Goal: Task Accomplishment & Management: Manage account settings

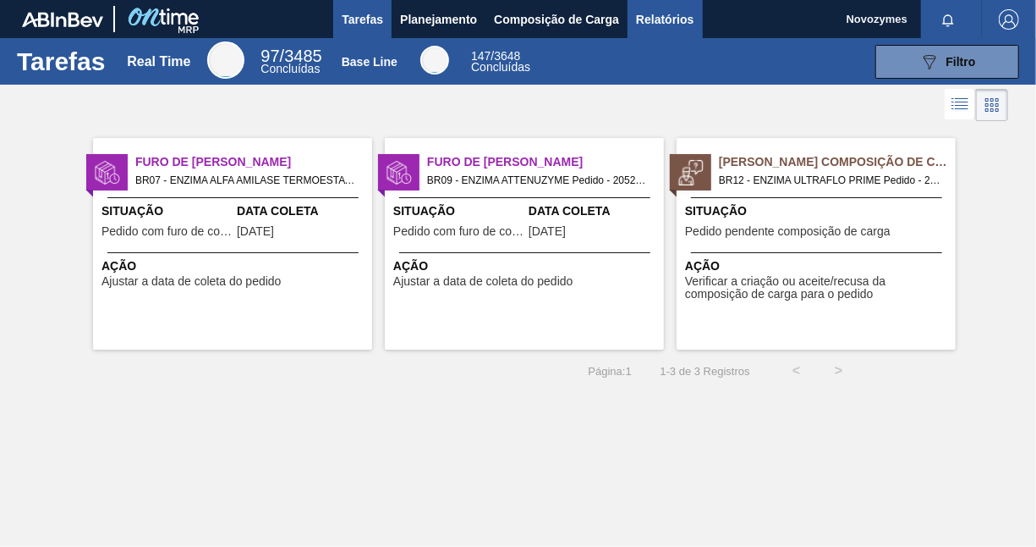
click at [661, 21] on span "Relatórios" at bounding box center [665, 19] width 58 height 20
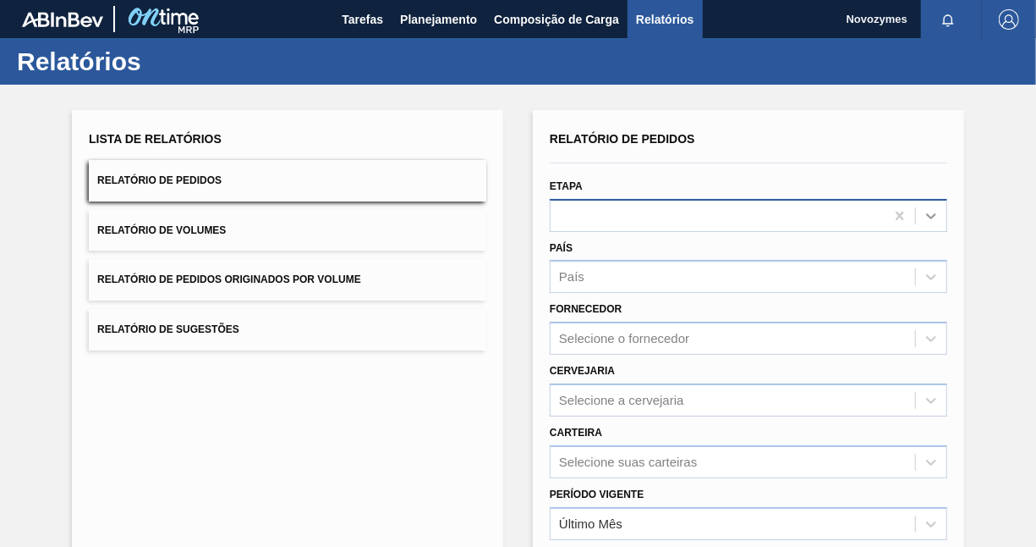
click at [930, 217] on icon at bounding box center [931, 216] width 10 height 6
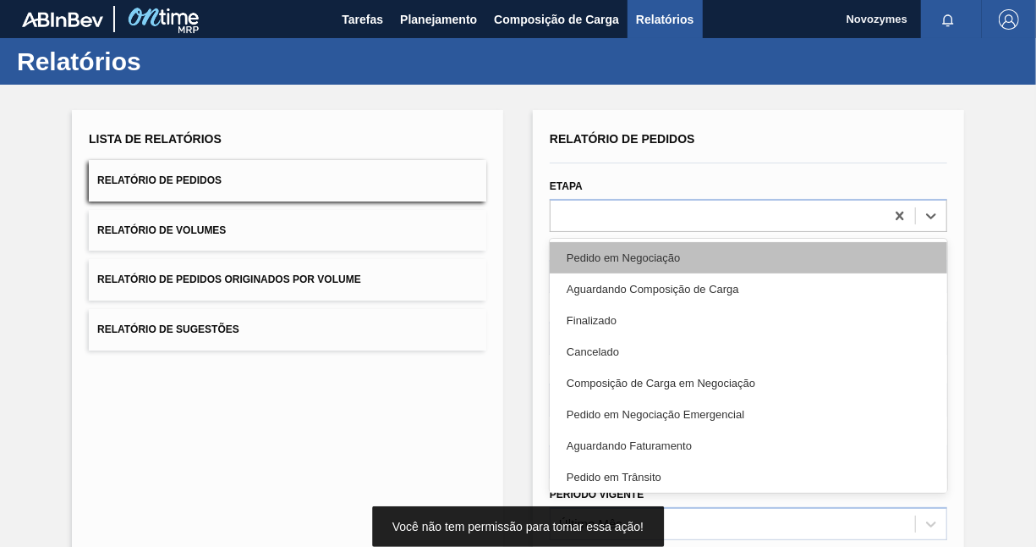
click at [680, 249] on div "Pedido em Negociação" at bounding box center [749, 257] width 398 height 31
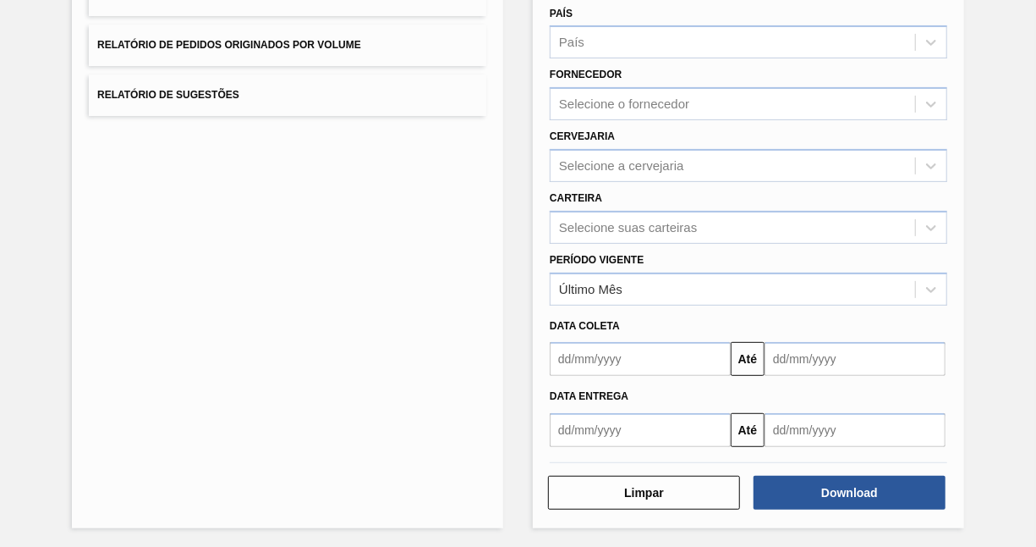
scroll to position [235, 0]
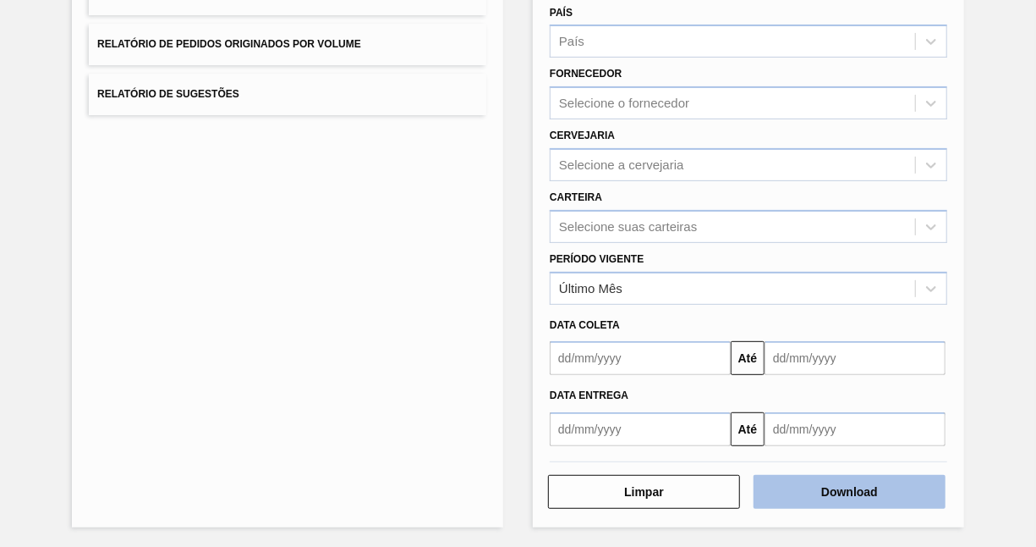
click at [857, 493] on button "Download" at bounding box center [850, 492] width 192 height 34
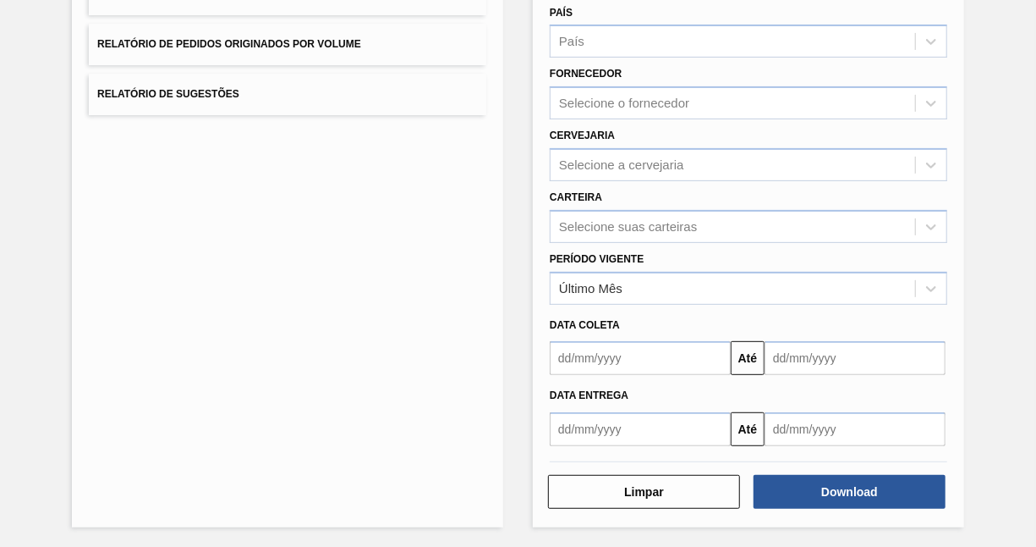
click at [1004, 408] on div "Lista de Relatórios Relatório de Pedidos Relatório de Volumes Relatório de Pedi…" at bounding box center [518, 198] width 1036 height 699
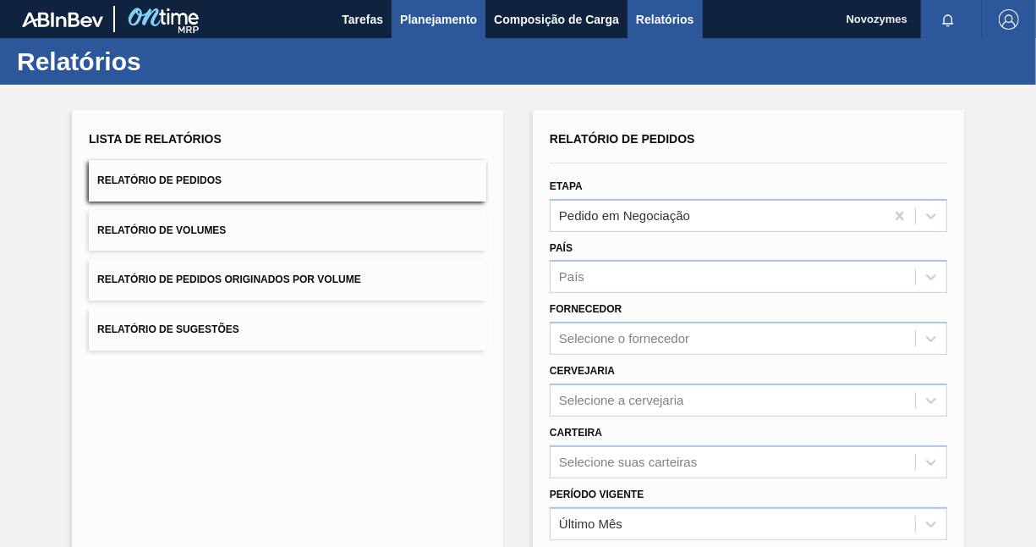
click at [428, 20] on span "Planejamento" at bounding box center [438, 19] width 77 height 20
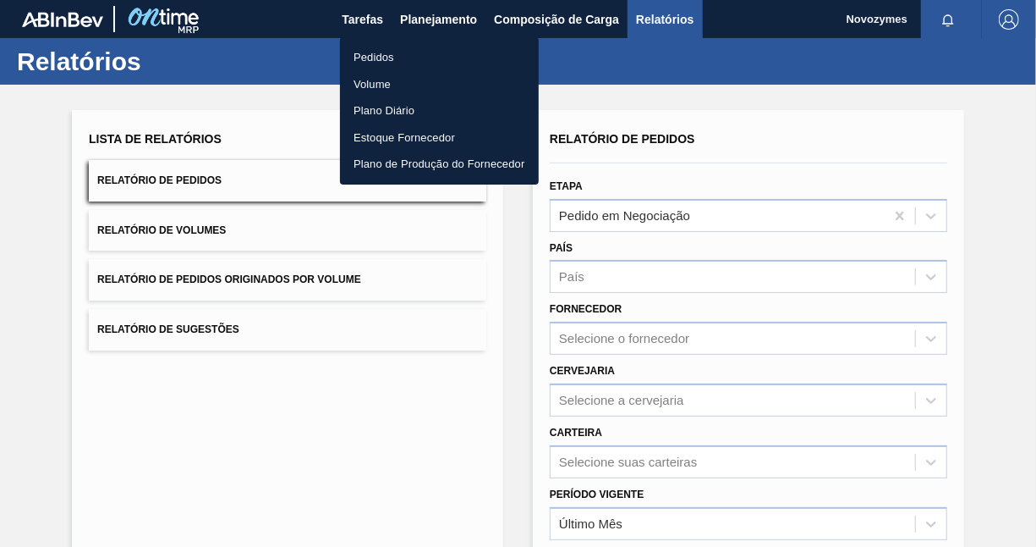
click at [384, 59] on li "Pedidos" at bounding box center [439, 57] width 199 height 27
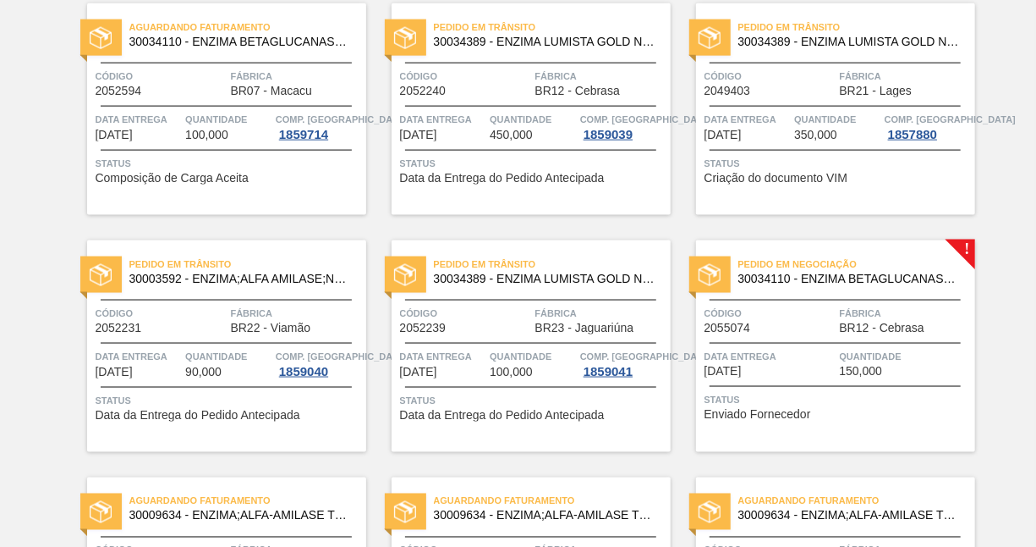
scroll to position [1100, 0]
click at [882, 401] on span "Status" at bounding box center [838, 398] width 266 height 17
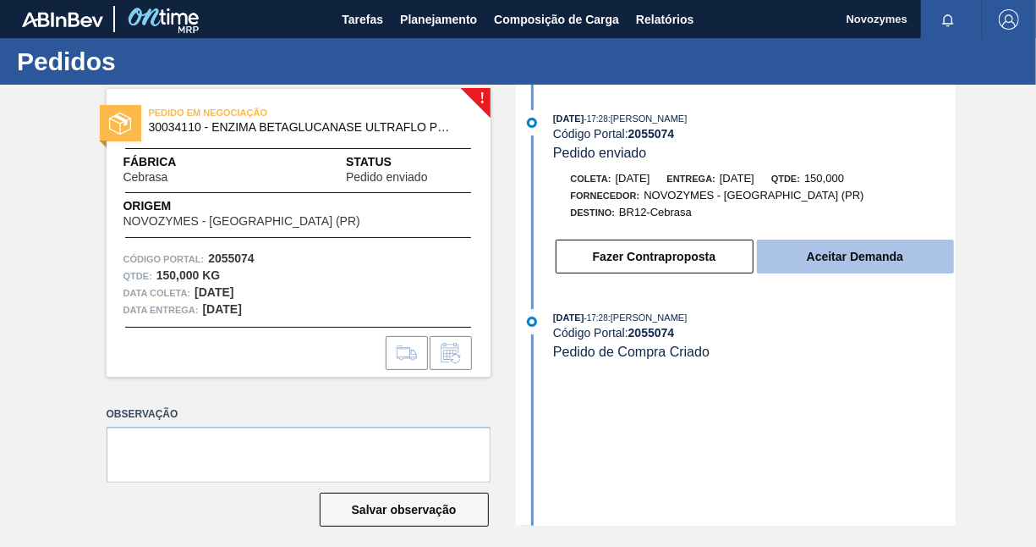
click at [881, 261] on button "Aceitar Demanda" at bounding box center [855, 256] width 197 height 34
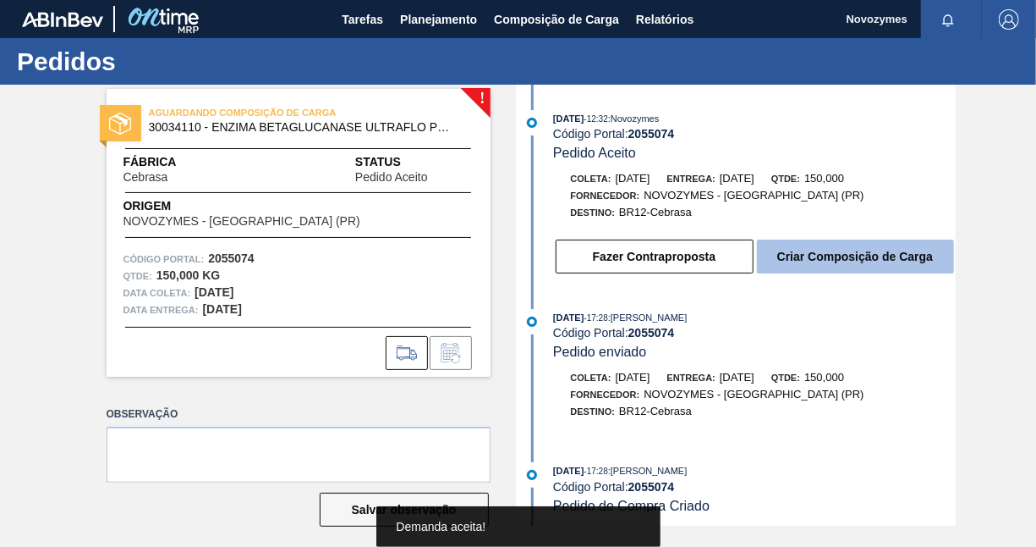
click at [885, 258] on button "Criar Composição de Carga" at bounding box center [855, 256] width 197 height 34
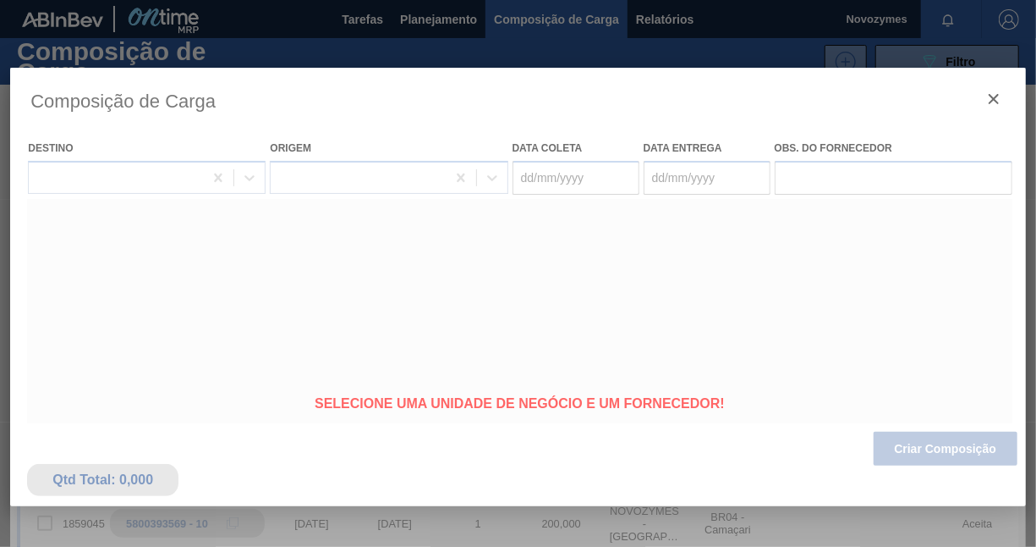
type coleta "20/10/2025"
type Entrega "[DATE]"
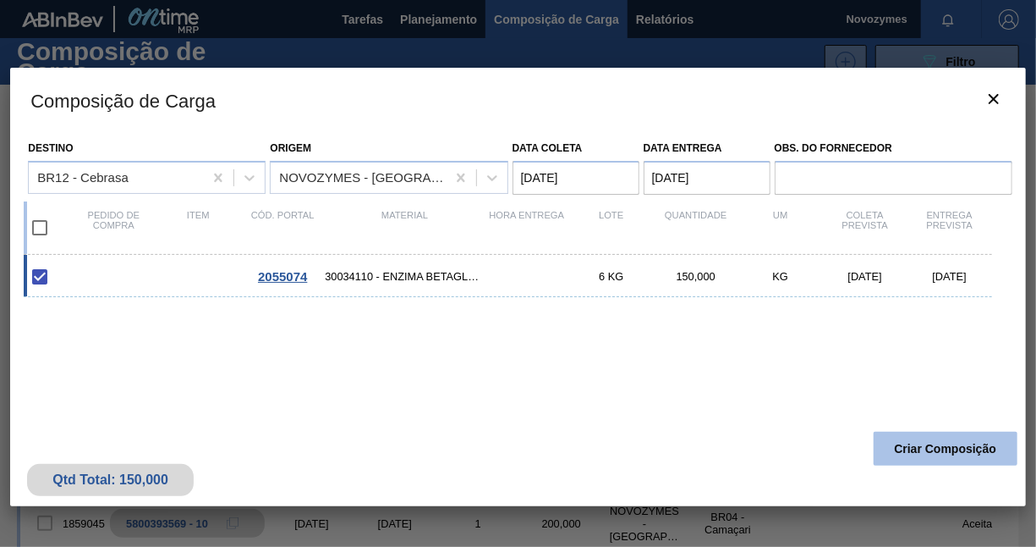
click at [921, 446] on button "Criar Composição" at bounding box center [946, 448] width 144 height 34
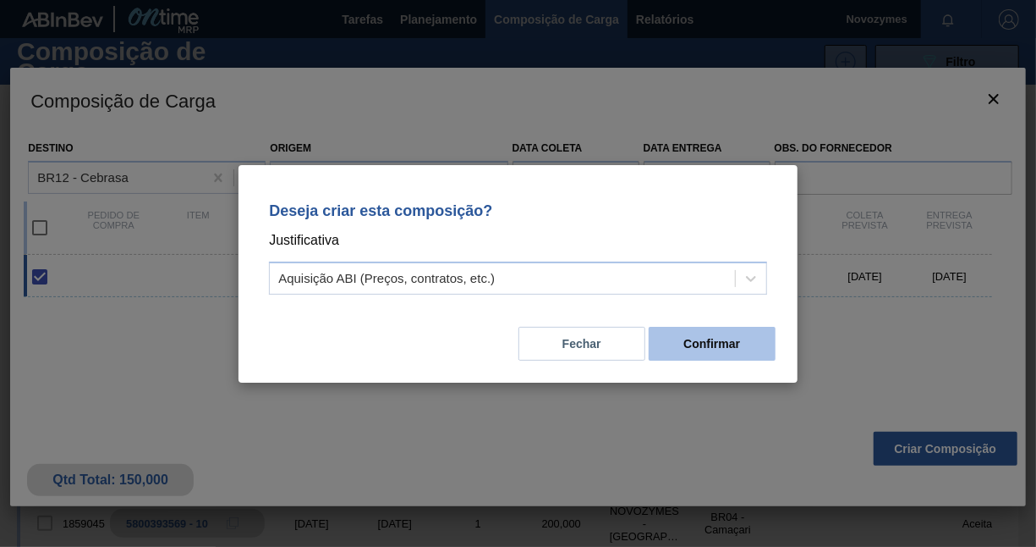
click at [706, 355] on button "Confirmar" at bounding box center [712, 344] width 127 height 34
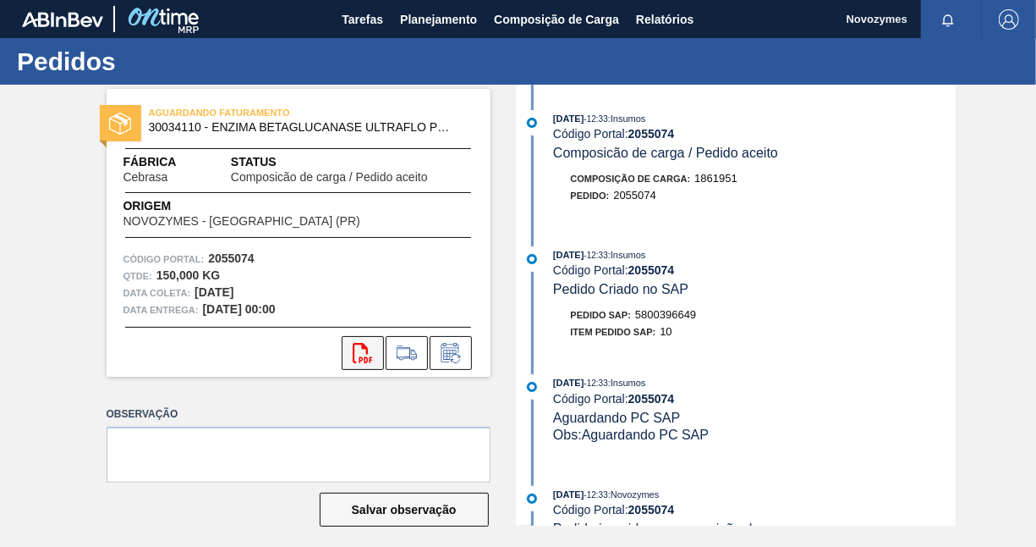
click at [365, 359] on icon "svg{fill:#ff0000}" at bounding box center [363, 353] width 20 height 20
